Goal: Information Seeking & Learning: Learn about a topic

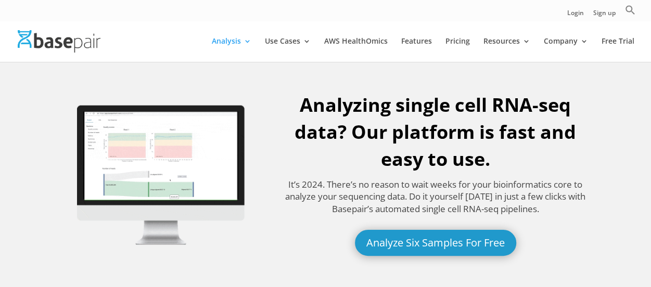
scroll to position [8, 0]
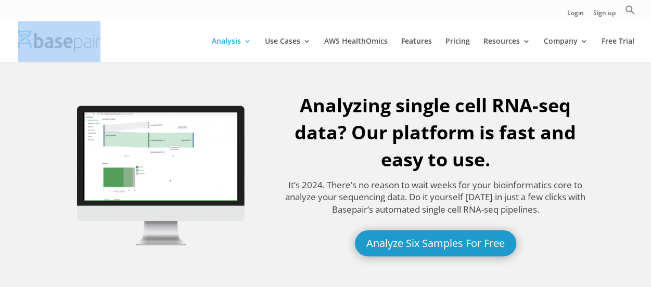
drag, startPoint x: 106, startPoint y: 45, endPoint x: 36, endPoint y: 39, distance: 70.0
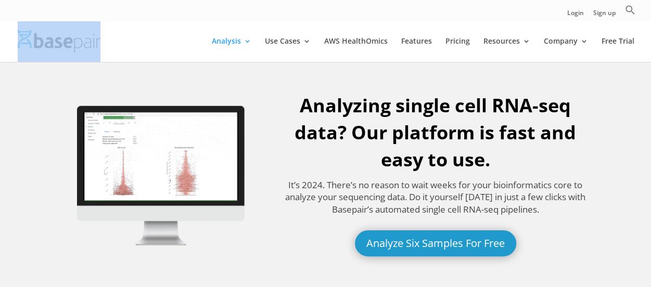
click at [36, 39] on div at bounding box center [341, 41] width 651 height 42
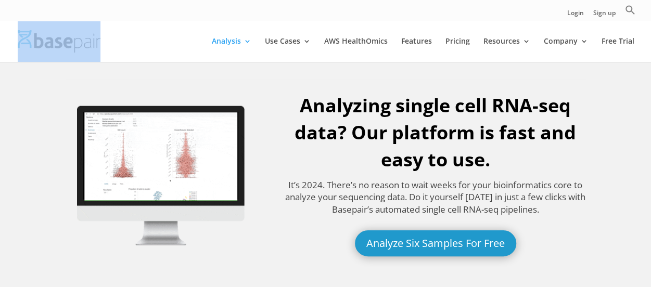
copy link
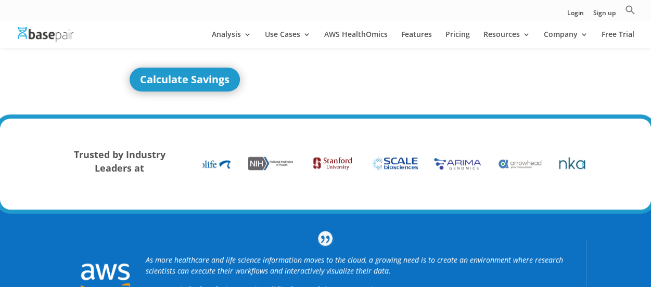
scroll to position [7, 0]
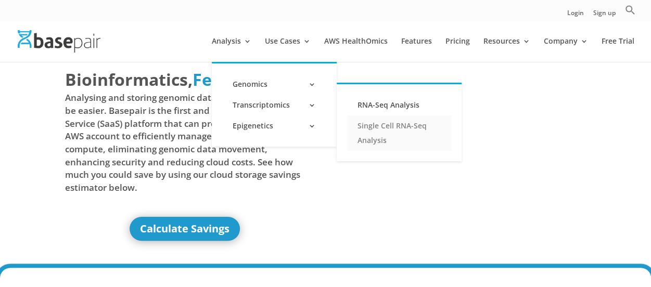
click at [395, 125] on link "Single Cell RNA-Seq Analysis" at bounding box center [399, 132] width 104 height 35
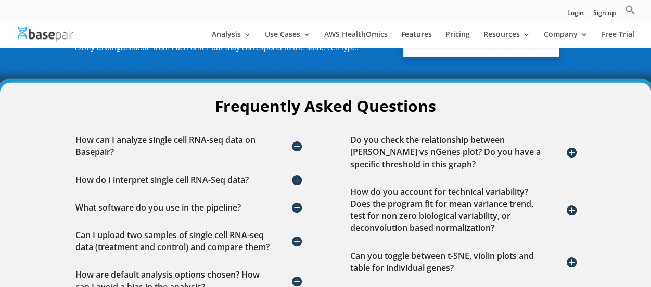
scroll to position [1461, 0]
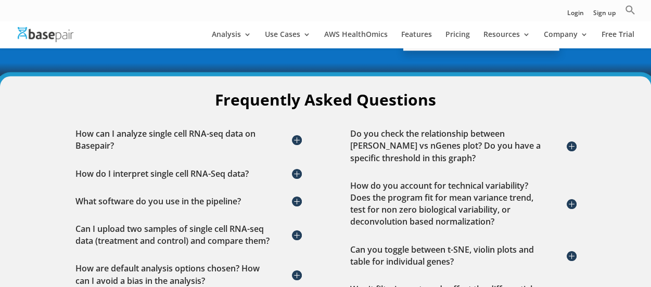
click at [294, 128] on h5 "How can I analyze single cell RNA-seq data on Basepair?" at bounding box center [187, 140] width 225 height 24
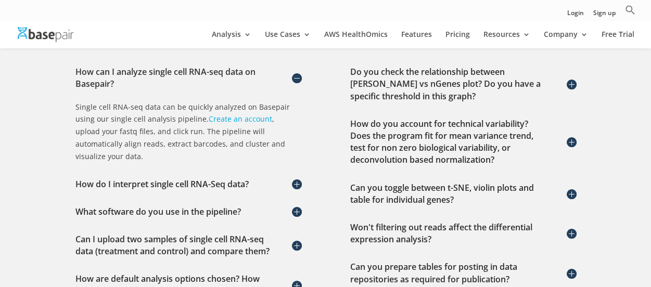
scroll to position [1538, 0]
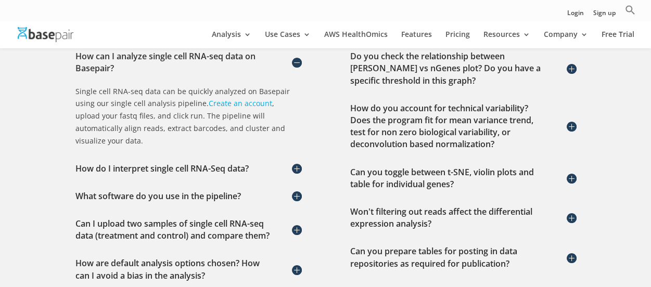
click at [294, 163] on h5 "How do I interpret single cell RNA-Seq data?" at bounding box center [187, 169] width 225 height 12
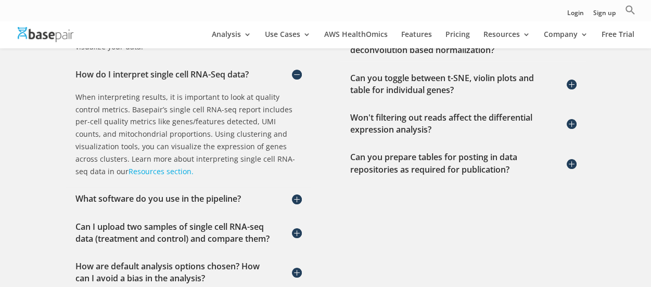
scroll to position [1633, 0]
